Goal: Find specific page/section: Find specific page/section

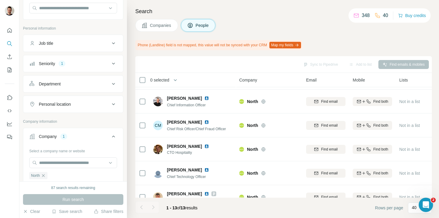
scroll to position [58, 0]
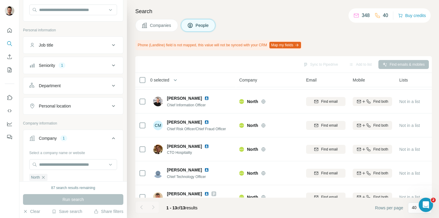
click at [62, 72] on button "Seniority 1" at bounding box center [73, 65] width 100 height 14
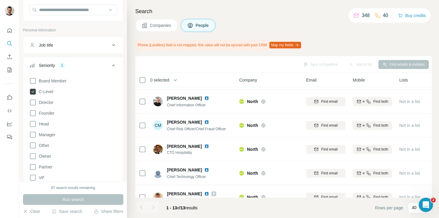
click at [33, 94] on icon at bounding box center [33, 92] width 6 height 6
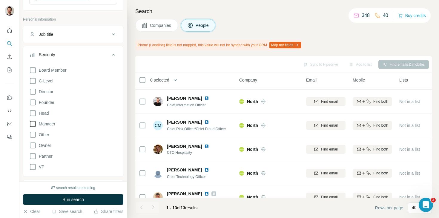
scroll to position [74, 0]
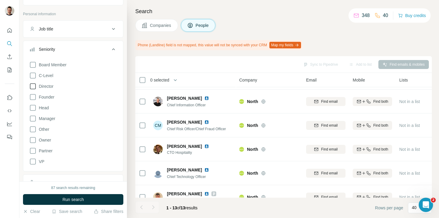
click at [33, 87] on icon at bounding box center [32, 86] width 7 height 7
click at [72, 195] on button "Run search" at bounding box center [73, 199] width 100 height 11
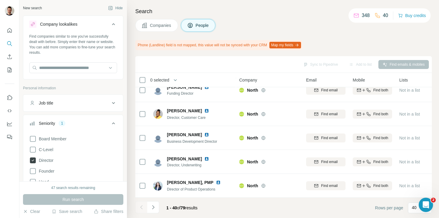
click at [34, 160] on icon at bounding box center [33, 160] width 6 height 6
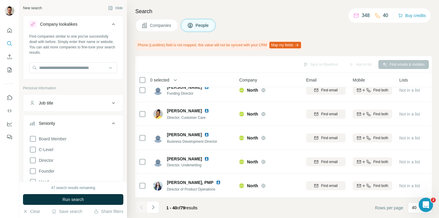
click at [113, 121] on icon at bounding box center [113, 123] width 7 height 7
